Goal: Information Seeking & Learning: Learn about a topic

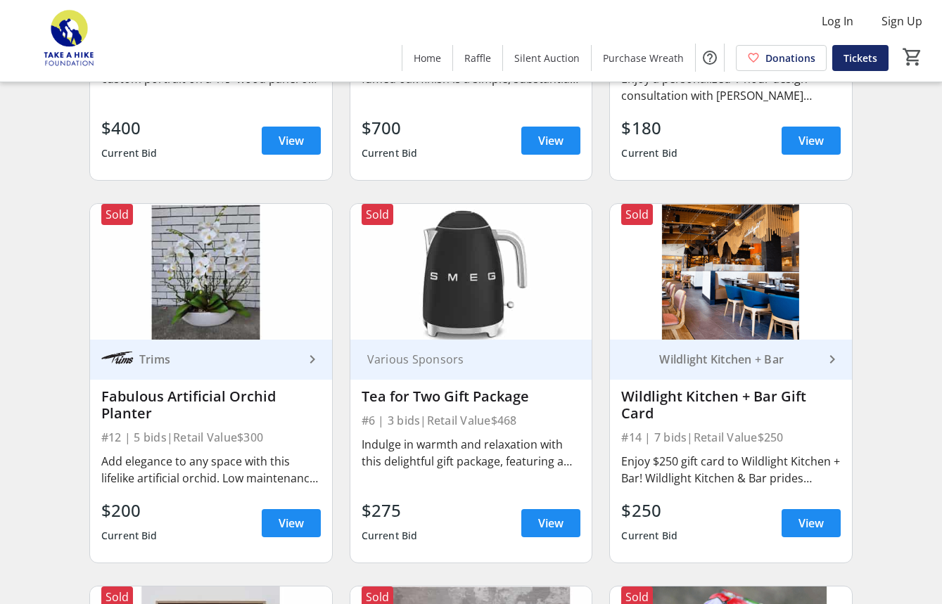
scroll to position [1936, 0]
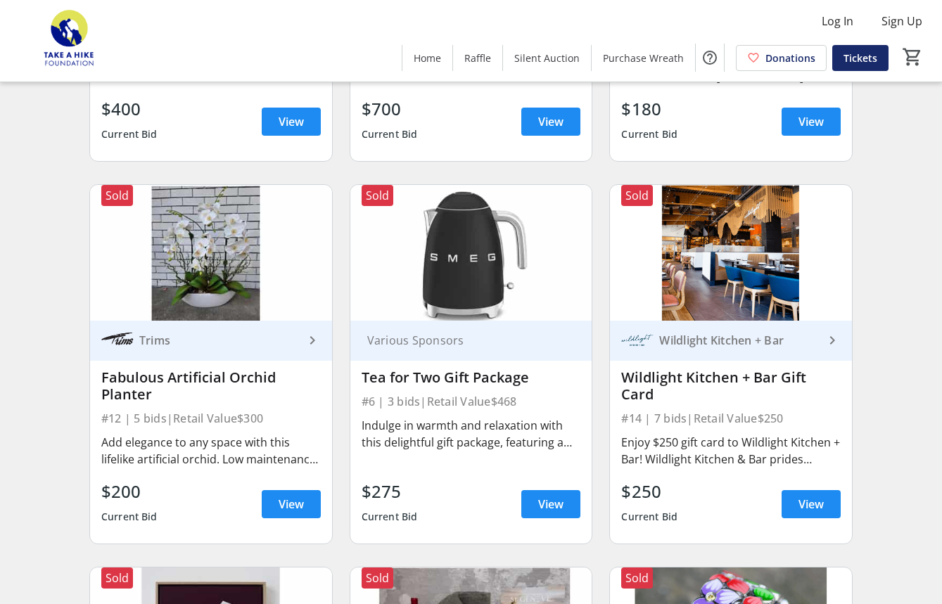
click at [290, 352] on div "Trims" at bounding box center [202, 340] width 203 height 32
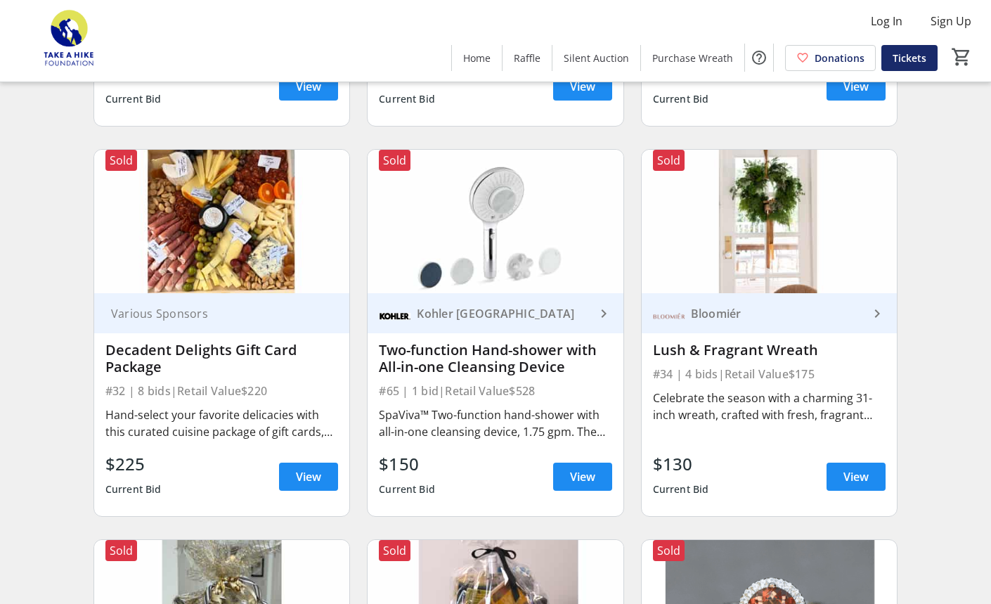
scroll to position [5514, 0]
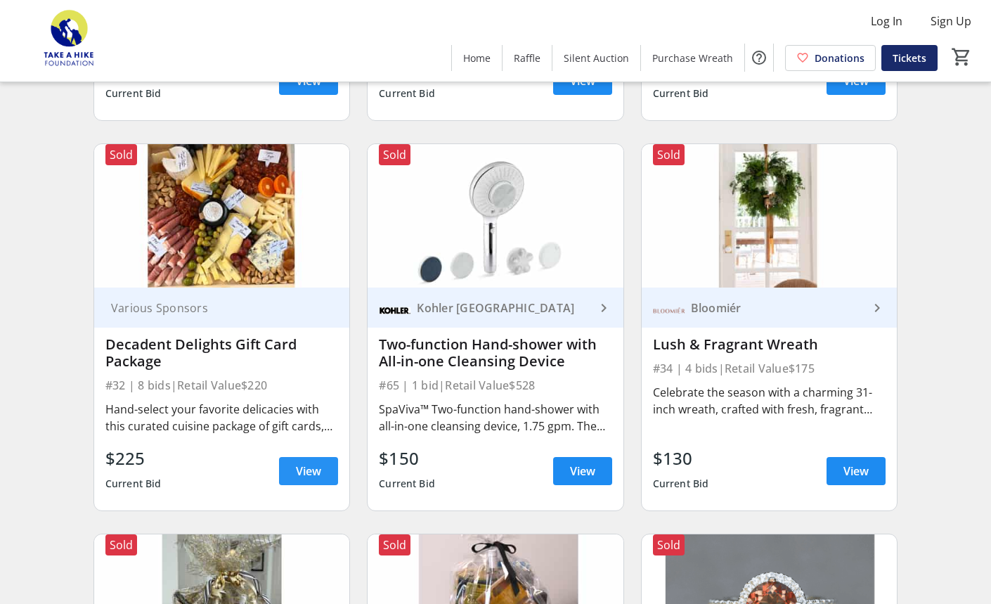
click at [313, 470] on span "View" at bounding box center [308, 471] width 25 height 17
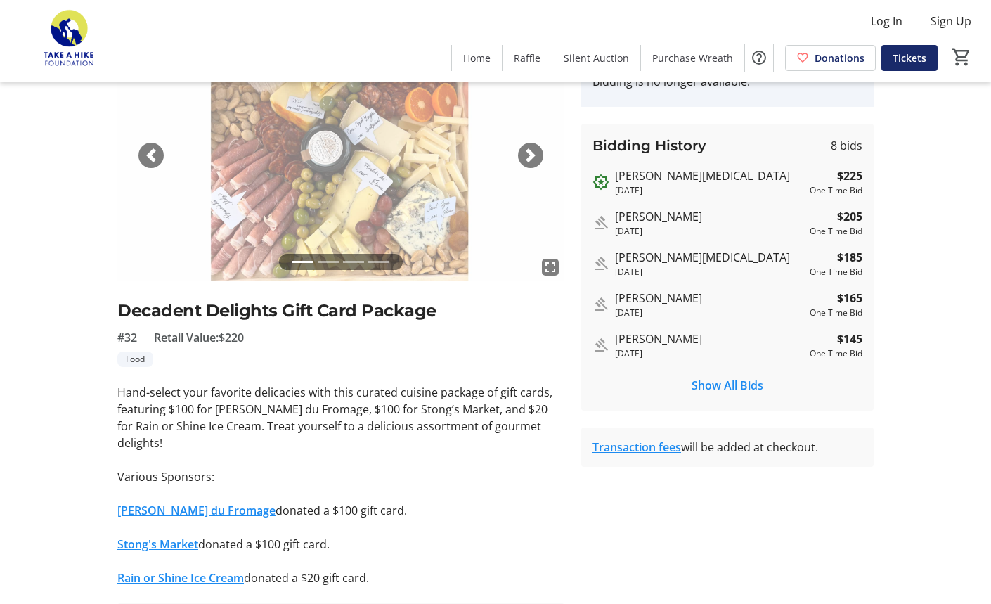
scroll to position [193, 0]
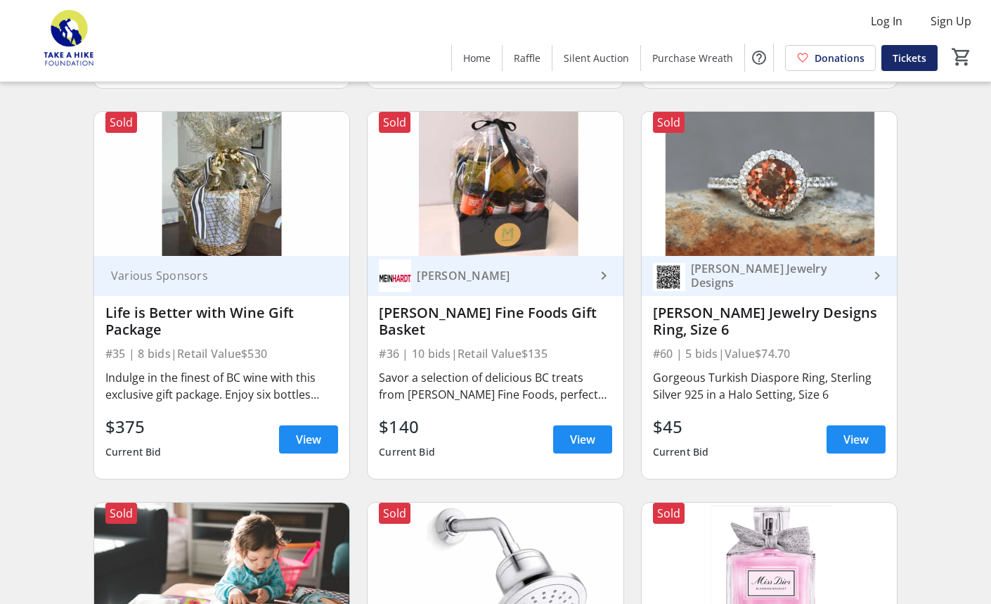
scroll to position [5941, 0]
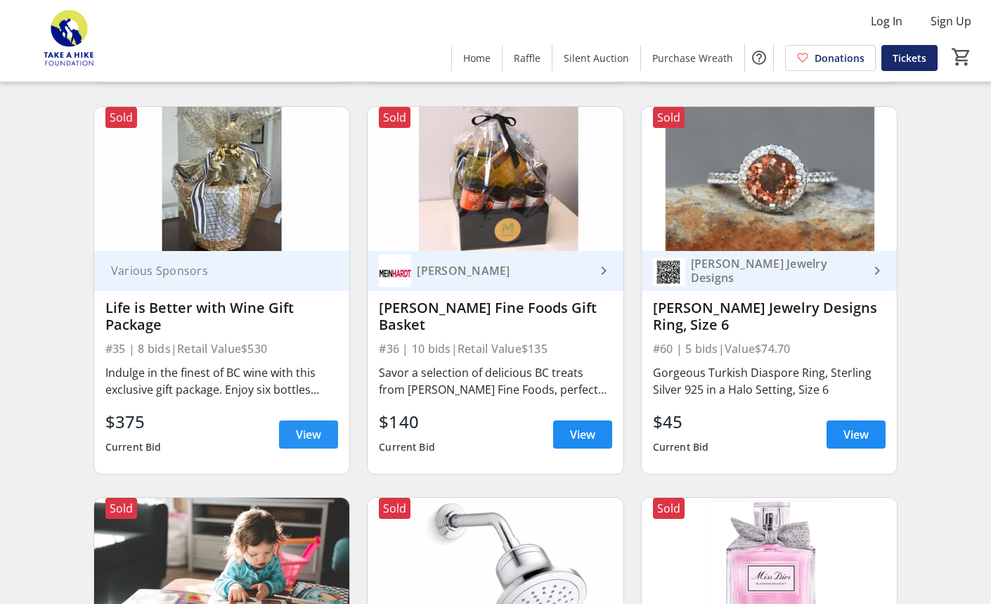
click at [297, 432] on span "View" at bounding box center [308, 434] width 25 height 17
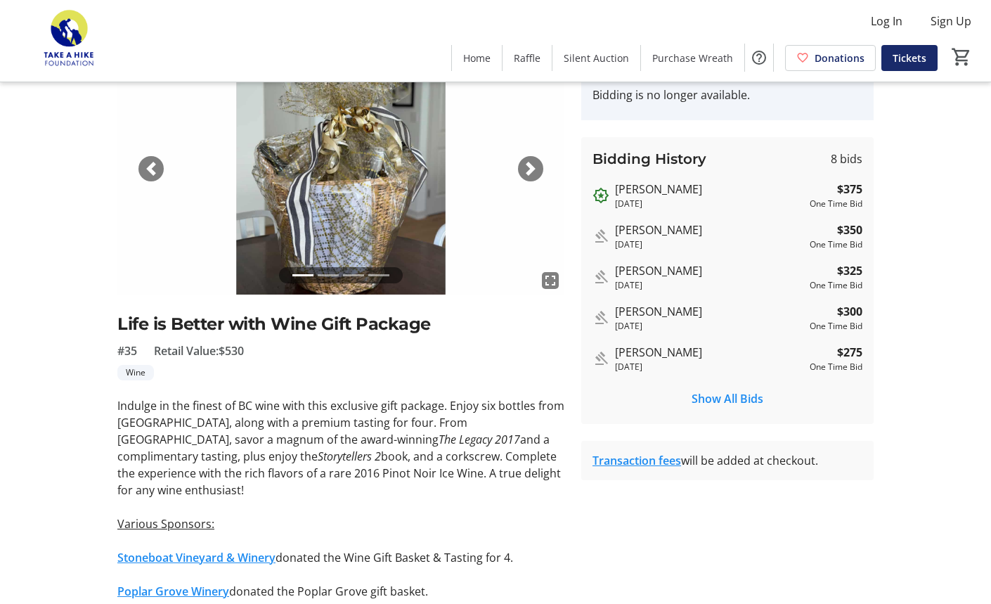
scroll to position [40, 0]
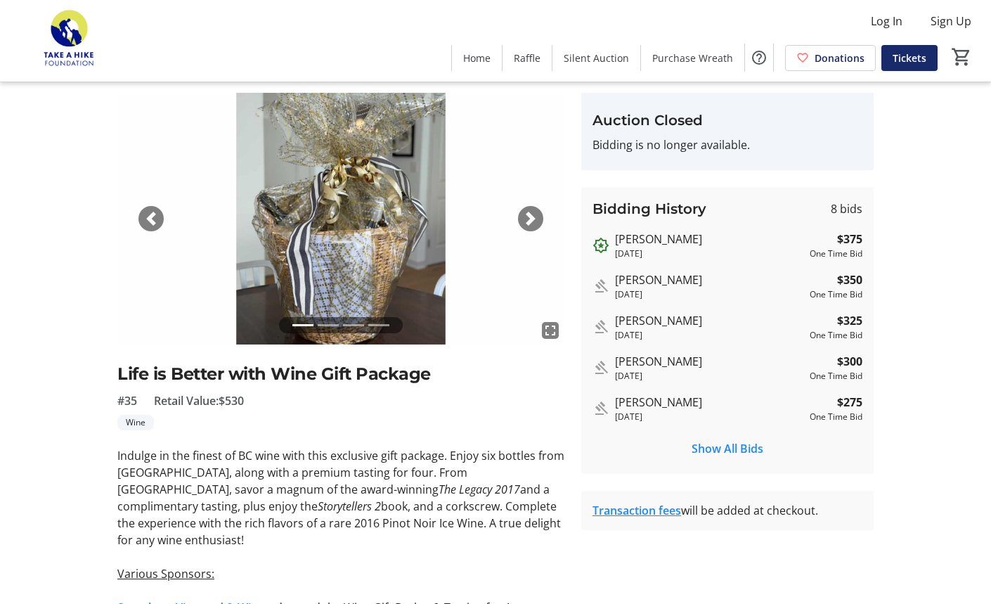
click at [520, 218] on div "Next" at bounding box center [530, 218] width 25 height 25
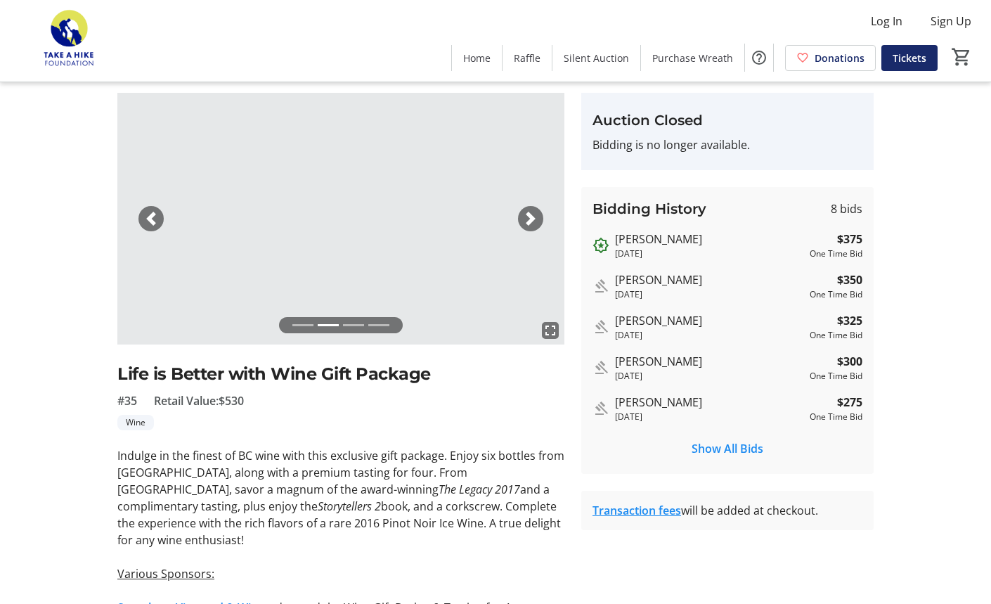
click at [520, 218] on div "Next" at bounding box center [530, 218] width 25 height 25
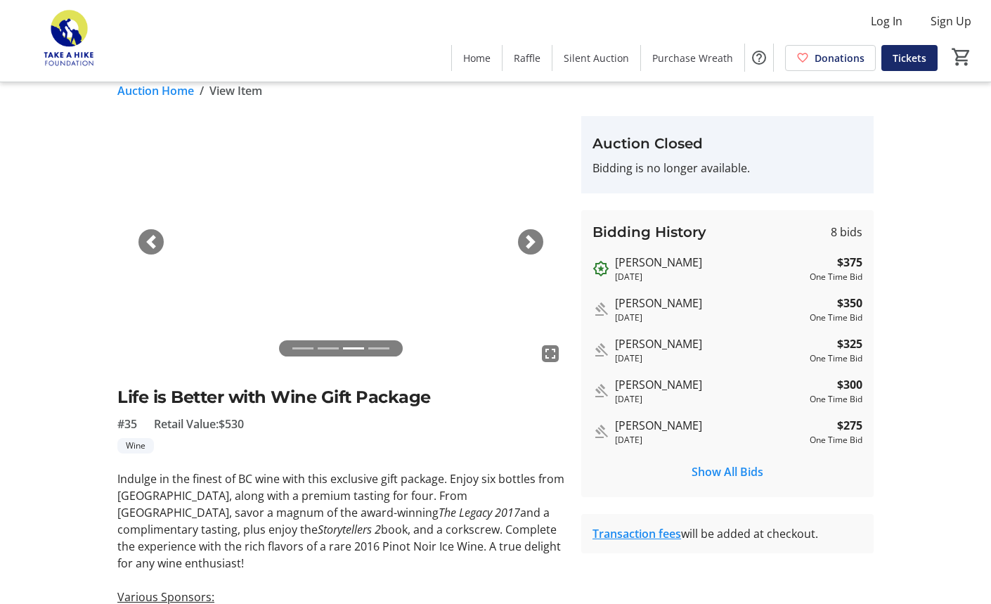
scroll to position [0, 0]
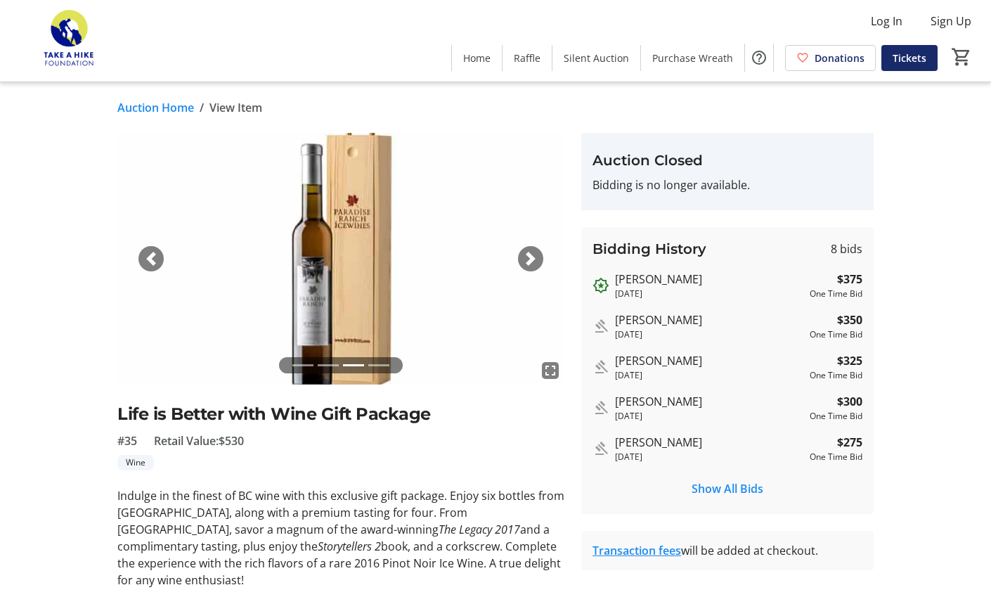
click at [524, 264] on span "button" at bounding box center [531, 259] width 14 height 14
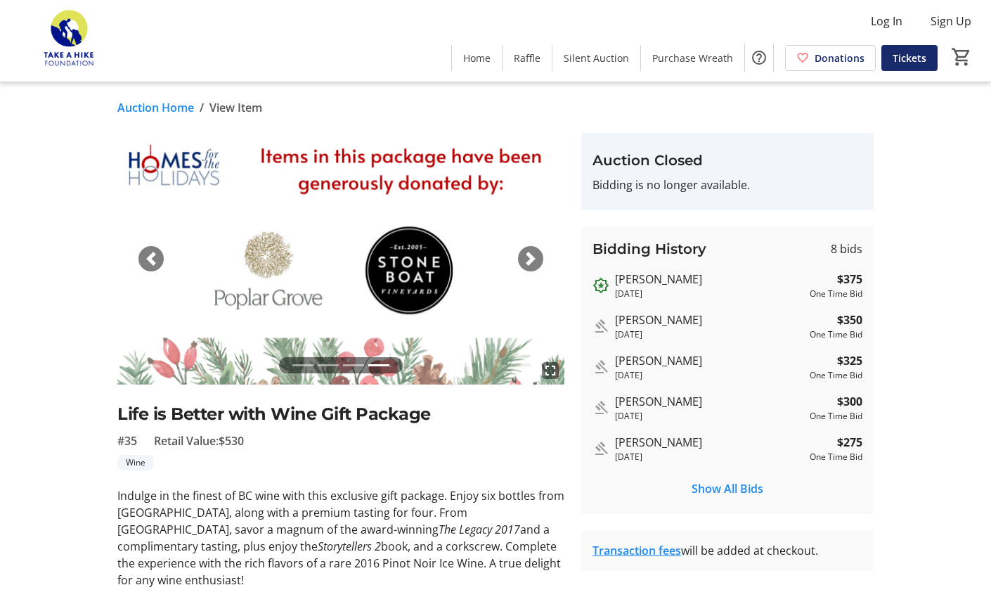
click at [149, 261] on span "button" at bounding box center [151, 259] width 14 height 14
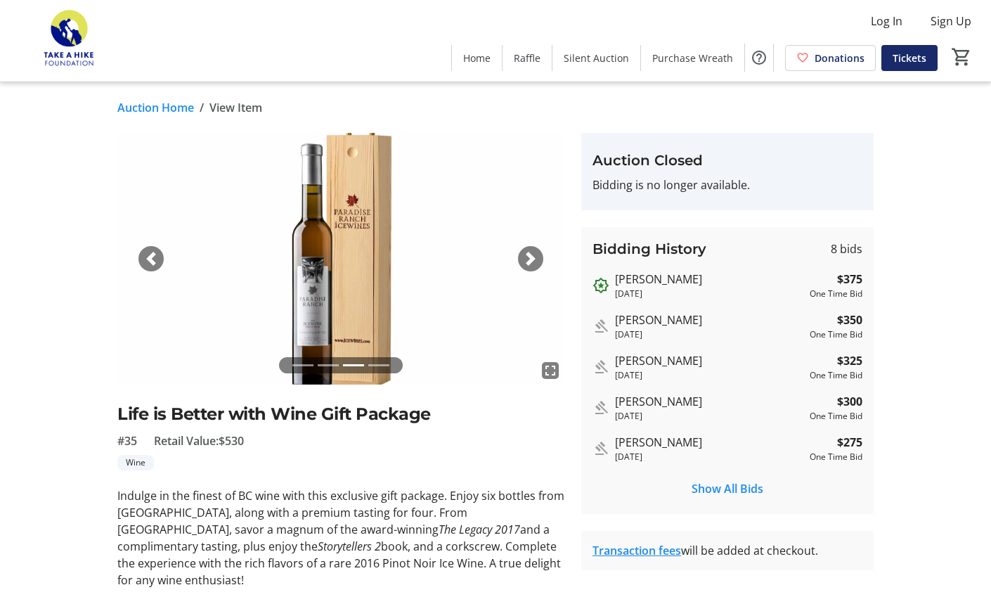
click at [148, 261] on span "button" at bounding box center [151, 259] width 14 height 14
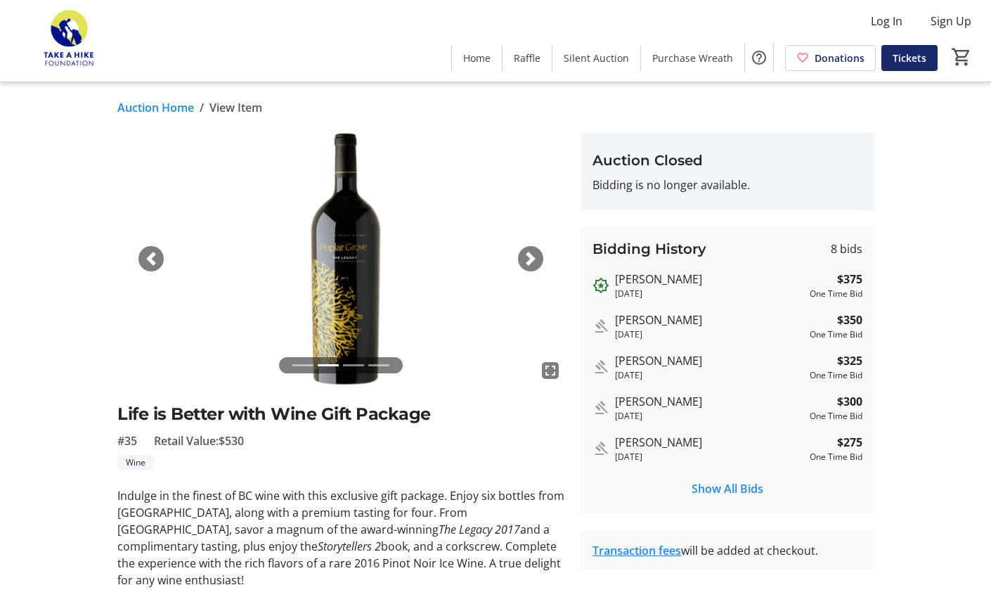
click at [148, 261] on span "button" at bounding box center [151, 259] width 14 height 14
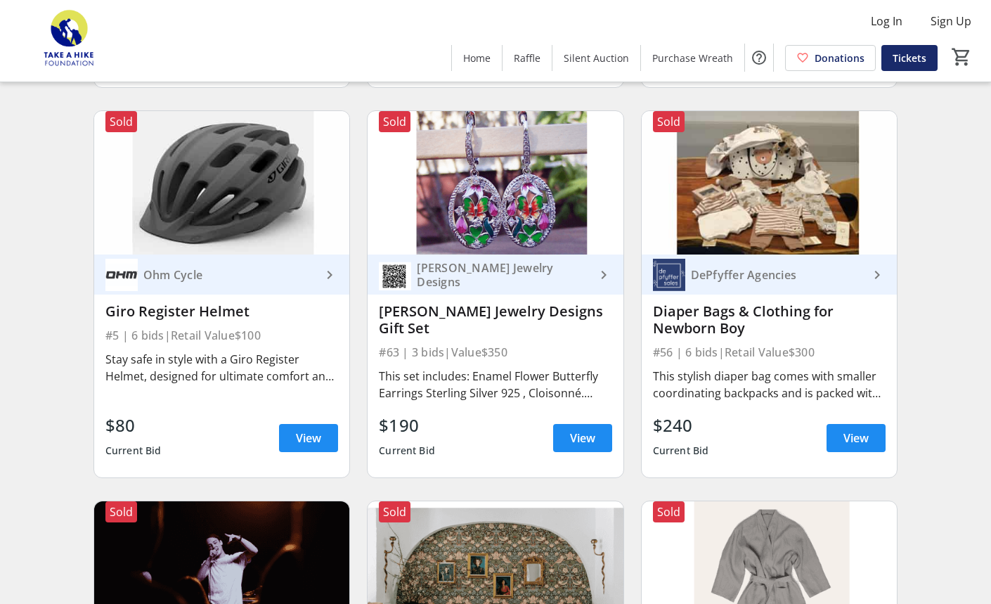
scroll to position [7488, 0]
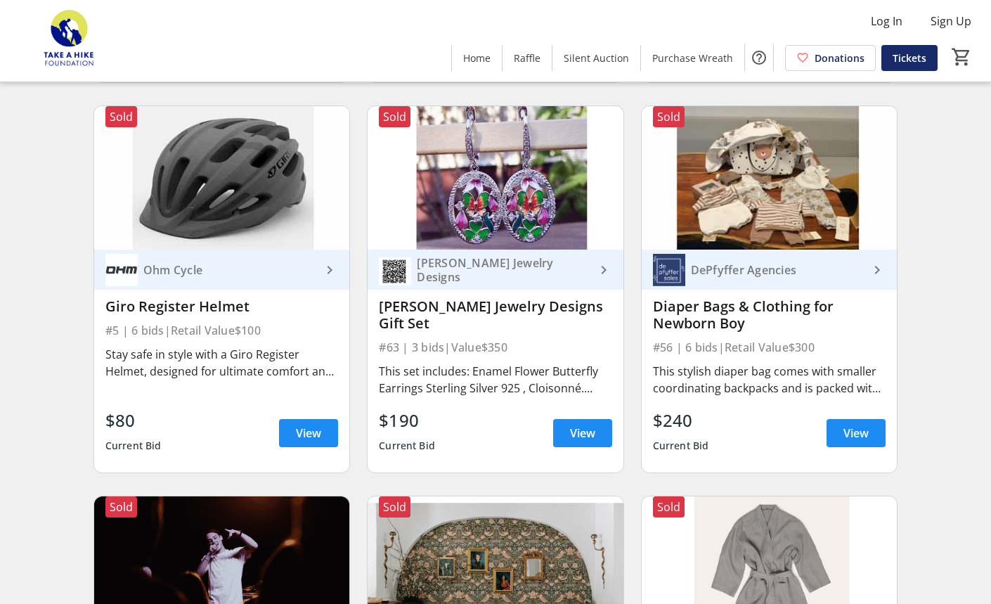
click at [603, 269] on mat-icon "keyboard_arrow_right" at bounding box center [604, 270] width 17 height 17
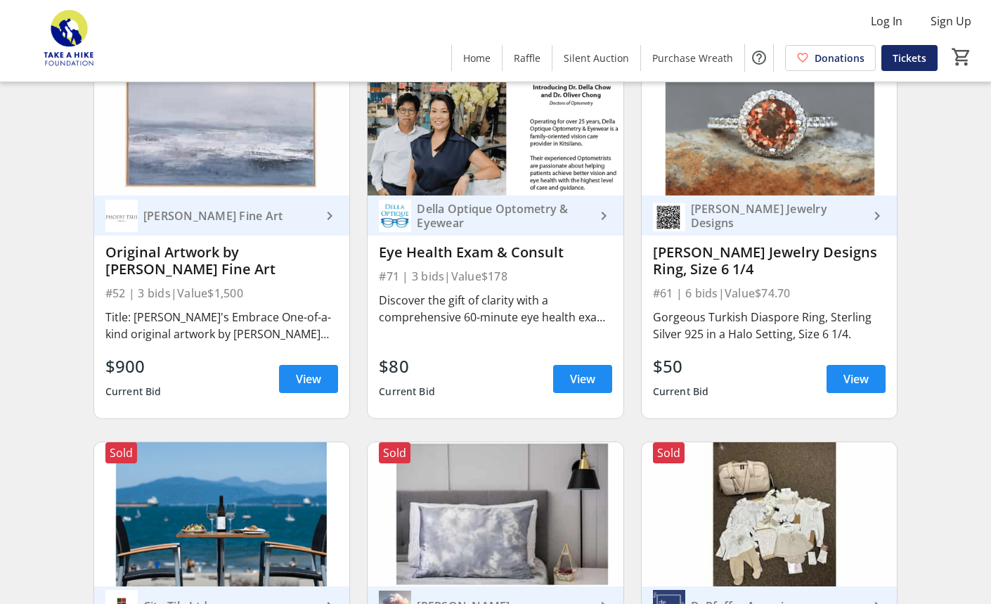
scroll to position [8324, 0]
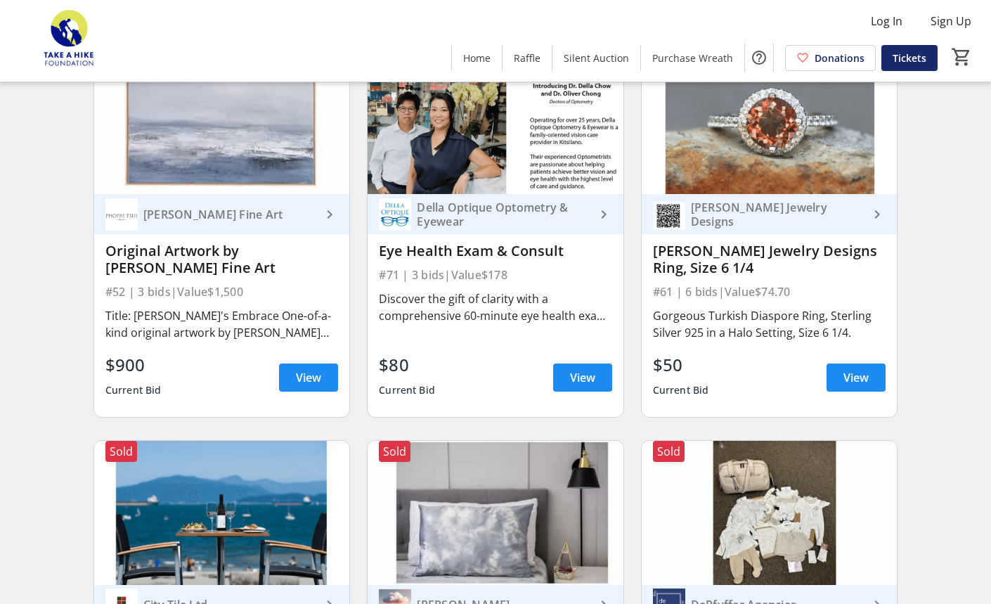
click at [598, 208] on mat-icon "keyboard_arrow_right" at bounding box center [604, 214] width 17 height 17
click at [520, 319] on div "Discover the gift of clarity with a comprehensive 60-minute eye health exam and…" at bounding box center [495, 307] width 233 height 34
click at [586, 371] on span "View" at bounding box center [582, 377] width 25 height 17
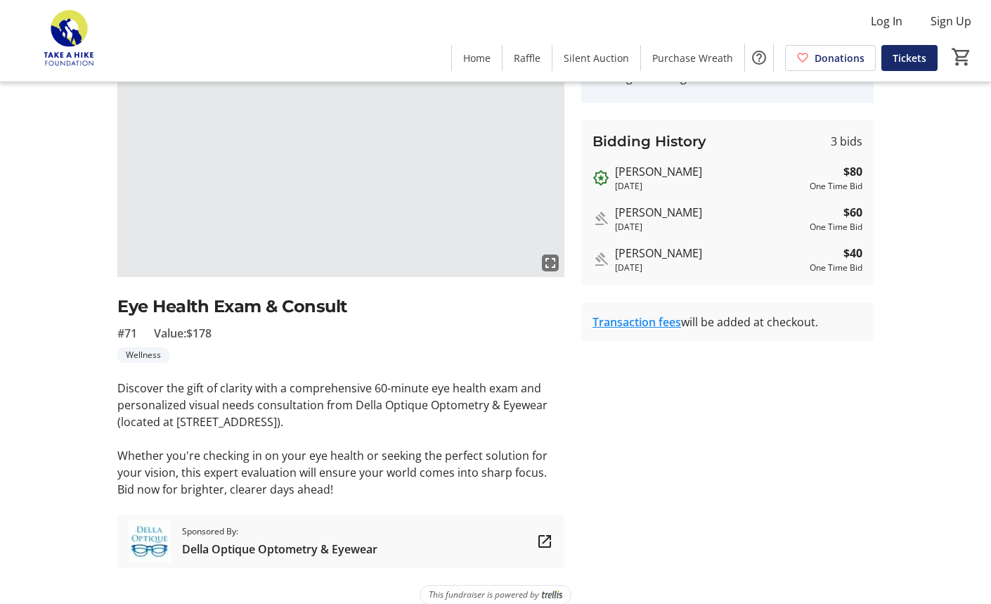
scroll to position [112, 0]
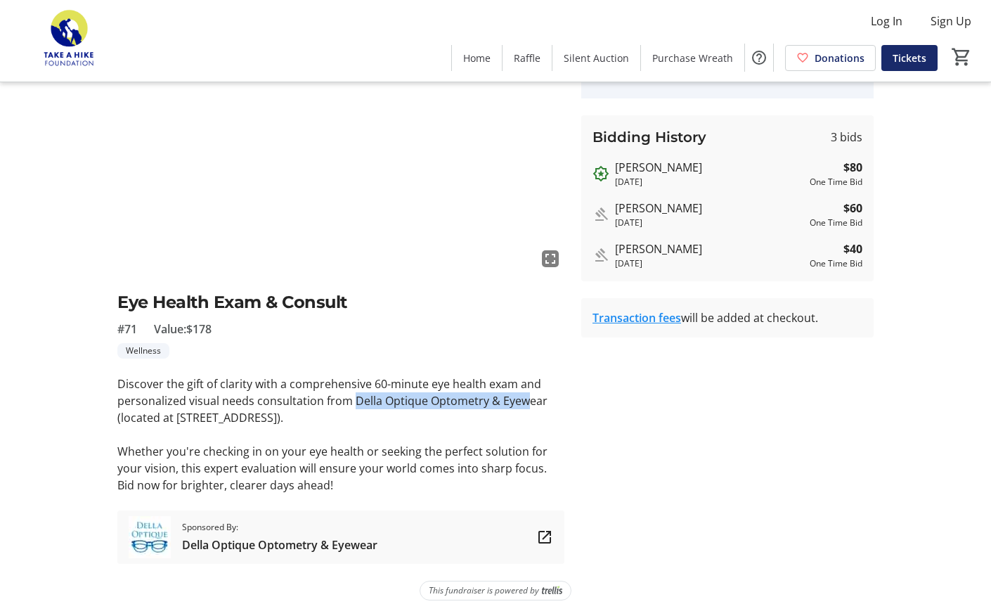
drag, startPoint x: 352, startPoint y: 401, endPoint x: 522, endPoint y: 403, distance: 170.2
click at [522, 403] on p "Discover the gift of clarity with a comprehensive 60-minute eye health exam and…" at bounding box center [340, 401] width 447 height 51
click at [539, 402] on p "Discover the gift of clarity with a comprehensive 60-minute eye health exam and…" at bounding box center [340, 401] width 447 height 51
drag, startPoint x: 544, startPoint y: 400, endPoint x: 351, endPoint y: 402, distance: 192.7
click at [351, 402] on p "Discover the gift of clarity with a comprehensive 60-minute eye health exam and…" at bounding box center [340, 401] width 447 height 51
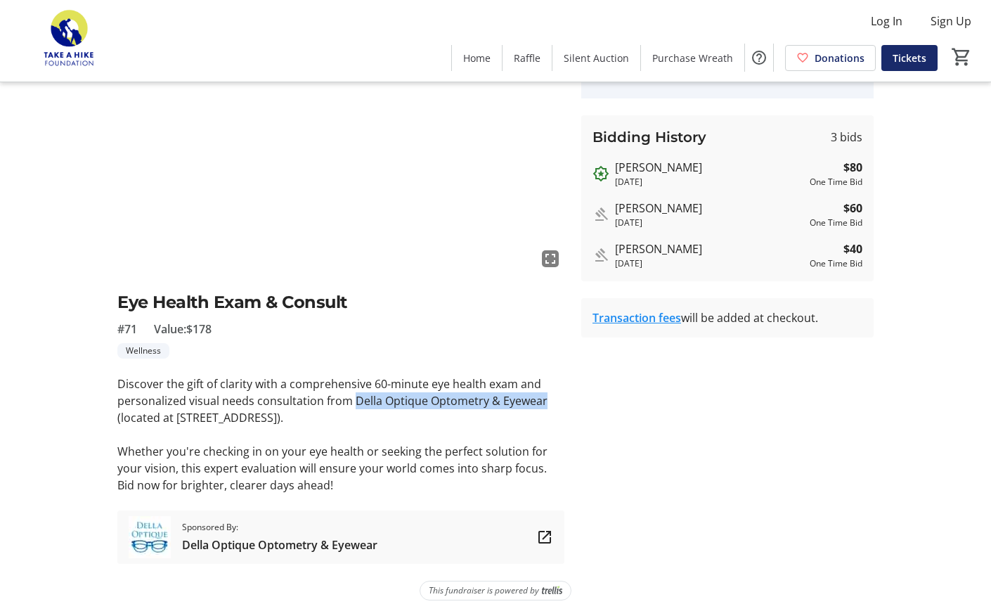
copy p "Della Optique Optometry & Eyewear"
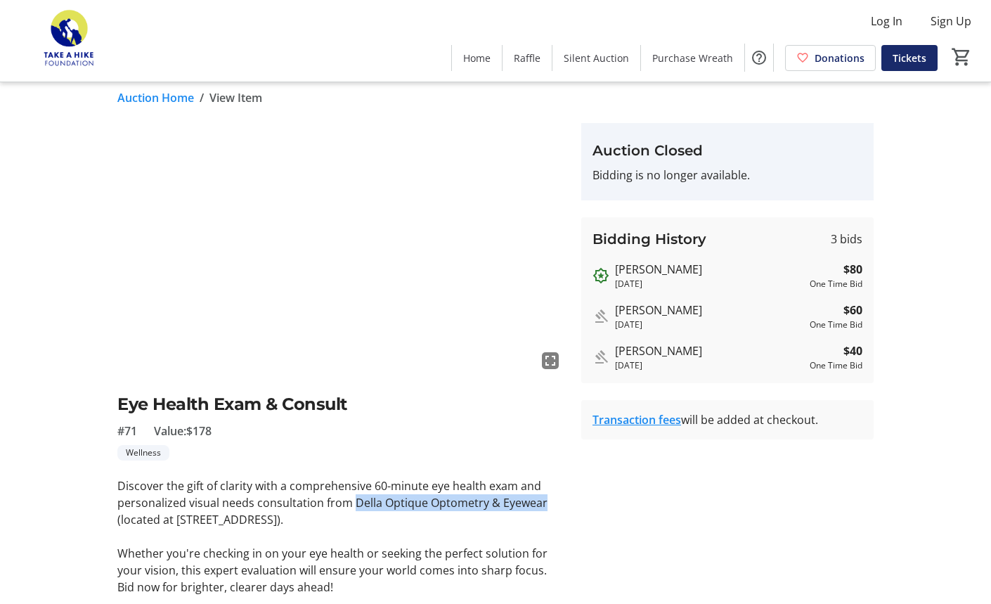
scroll to position [0, 0]
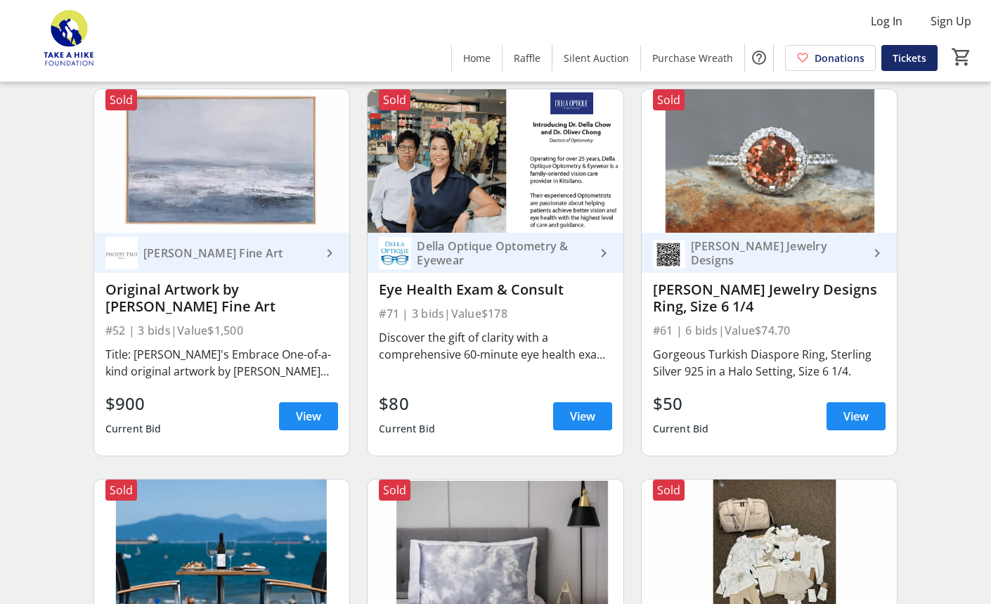
scroll to position [8279, 0]
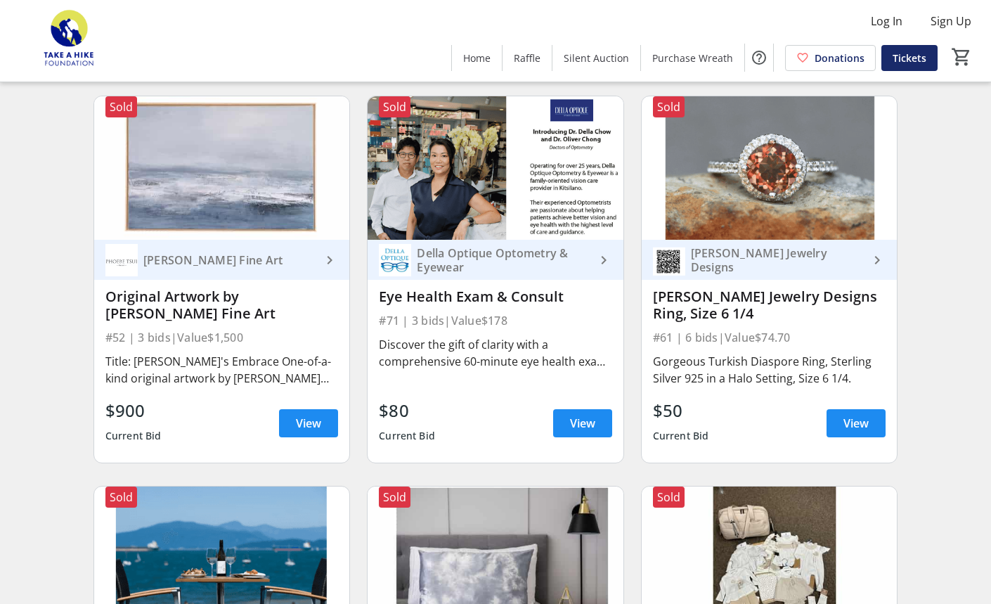
click at [555, 257] on div "Della Optique Optometry & Eyewear" at bounding box center [503, 260] width 184 height 28
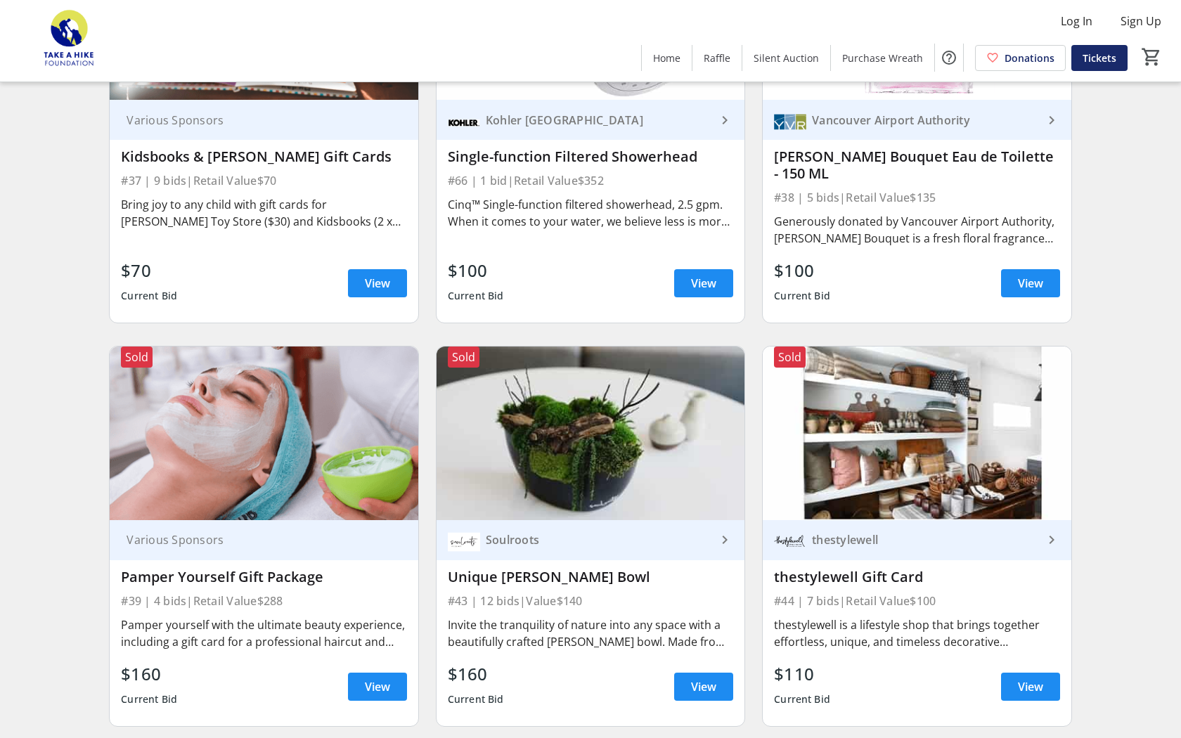
scroll to position [6938, 0]
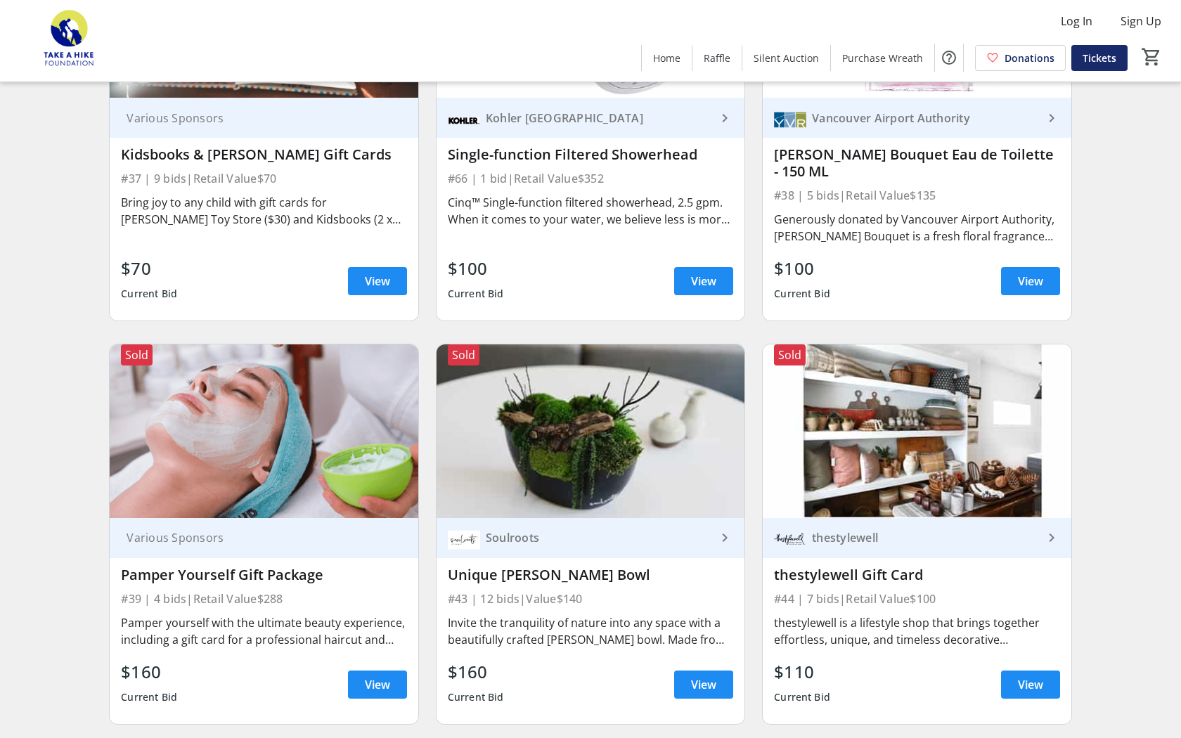
click at [664, 531] on div "Soulroots" at bounding box center [598, 538] width 236 height 14
